Goal: Navigation & Orientation: Understand site structure

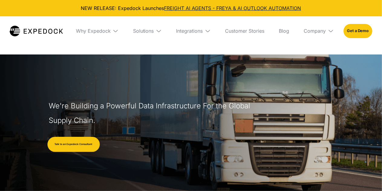
select select
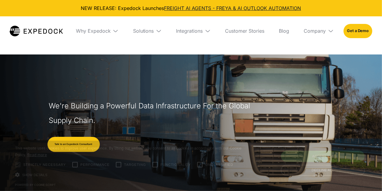
click at [39, 35] on img at bounding box center [36, 31] width 53 height 11
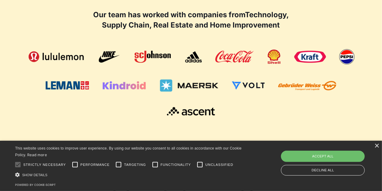
scroll to position [398, 0]
